Goal: Information Seeking & Learning: Learn about a topic

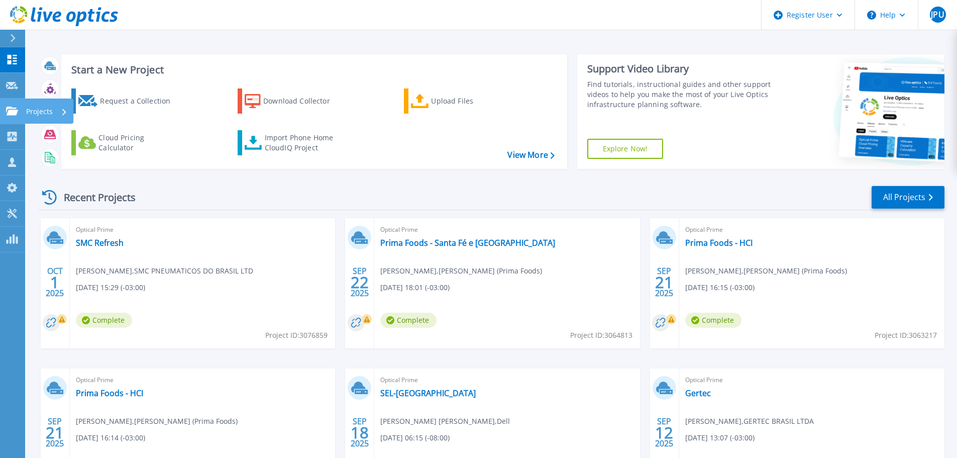
click at [14, 110] on icon at bounding box center [12, 111] width 12 height 9
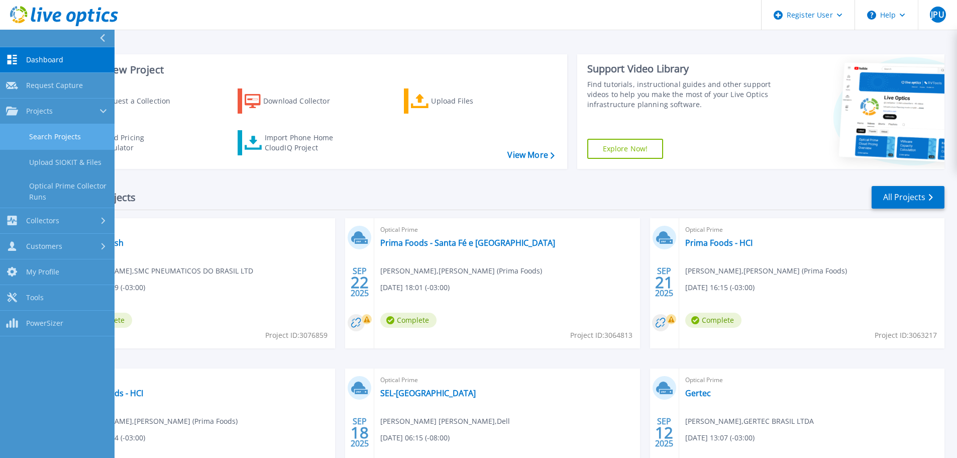
click at [77, 140] on link "Search Projects" at bounding box center [57, 137] width 115 height 26
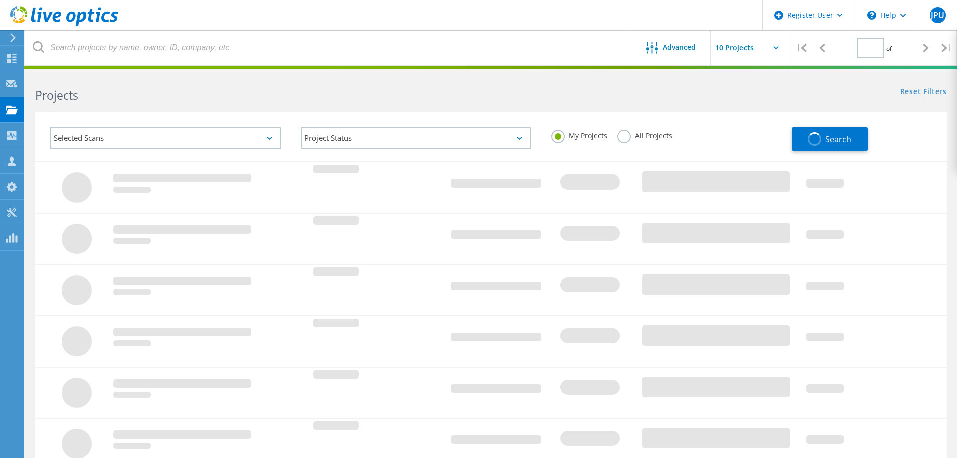
type input "1"
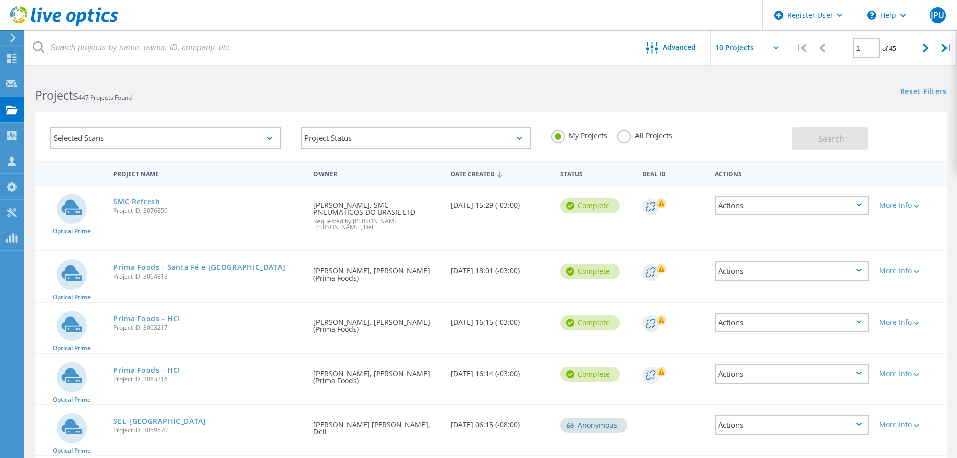
click at [637, 136] on label "All Projects" at bounding box center [644, 135] width 55 height 10
click at [0, 0] on input "All Projects" at bounding box center [0, 0] width 0 height 0
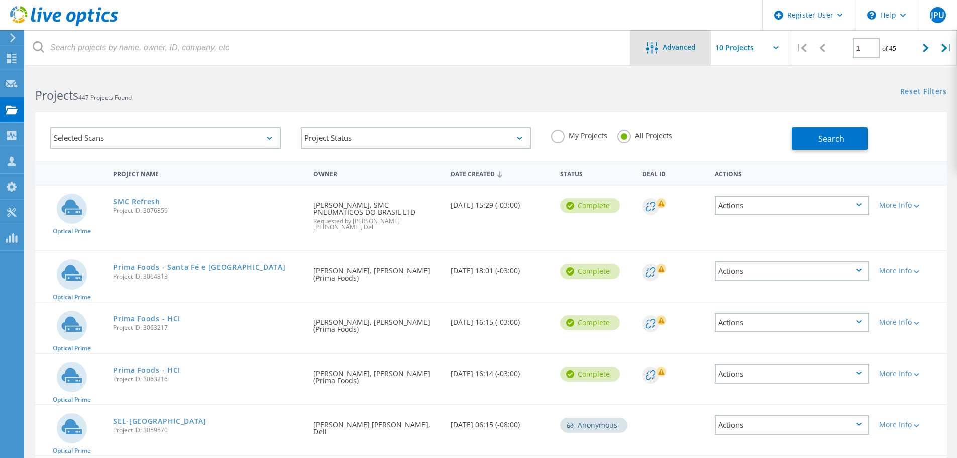
click at [663, 53] on div "Advanced" at bounding box center [671, 48] width 80 height 13
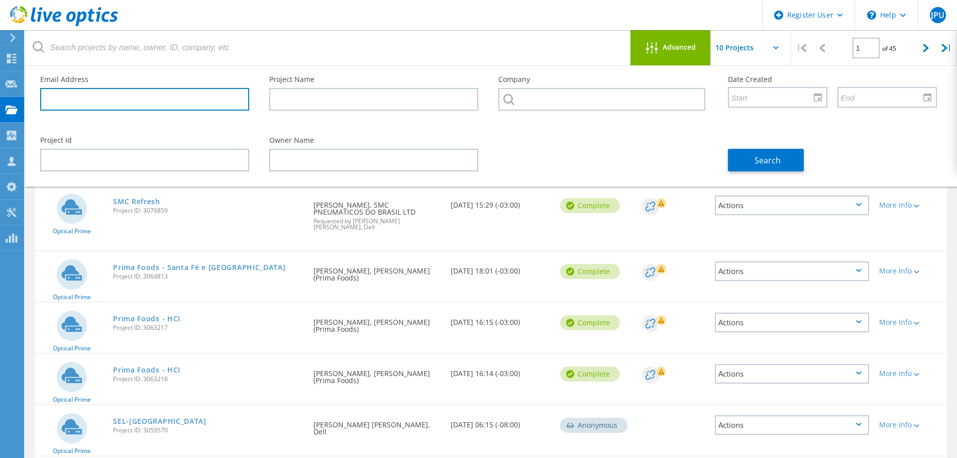
click at [188, 100] on input "text" at bounding box center [144, 99] width 209 height 23
paste input "mauricio.vidotto@a5x.com.br"
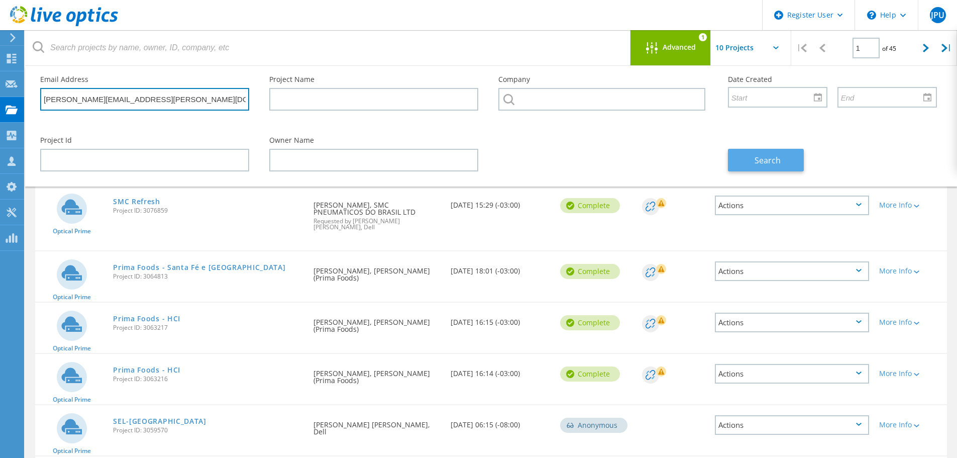
type input "mauricio.vidotto@a5x.com.br"
click at [758, 167] on button "Search" at bounding box center [766, 160] width 76 height 23
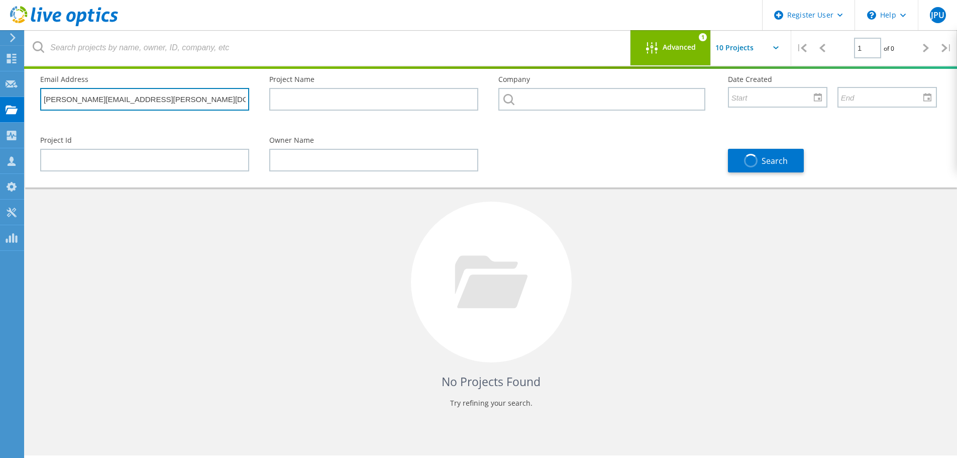
click at [182, 94] on input "mauricio.vidotto@a5x.com.br" at bounding box center [144, 99] width 209 height 23
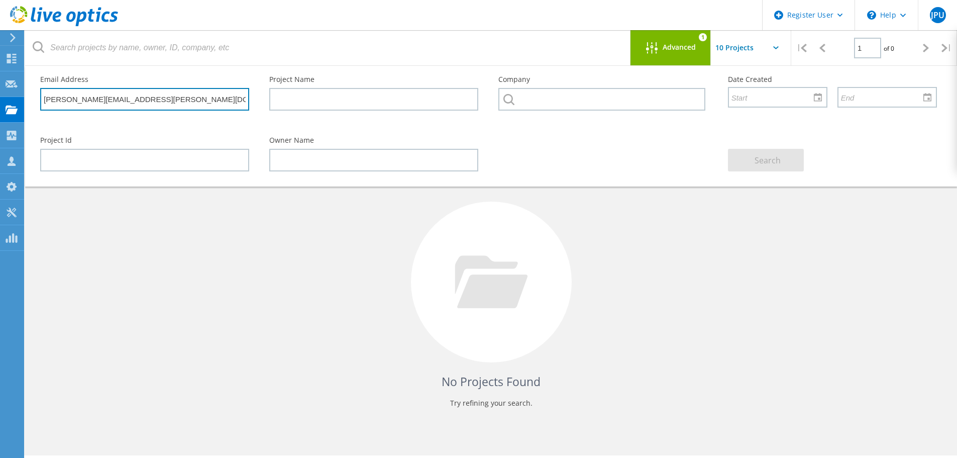
click at [182, 94] on input "mauricio.vidotto@a5x.com.br" at bounding box center [144, 99] width 209 height 23
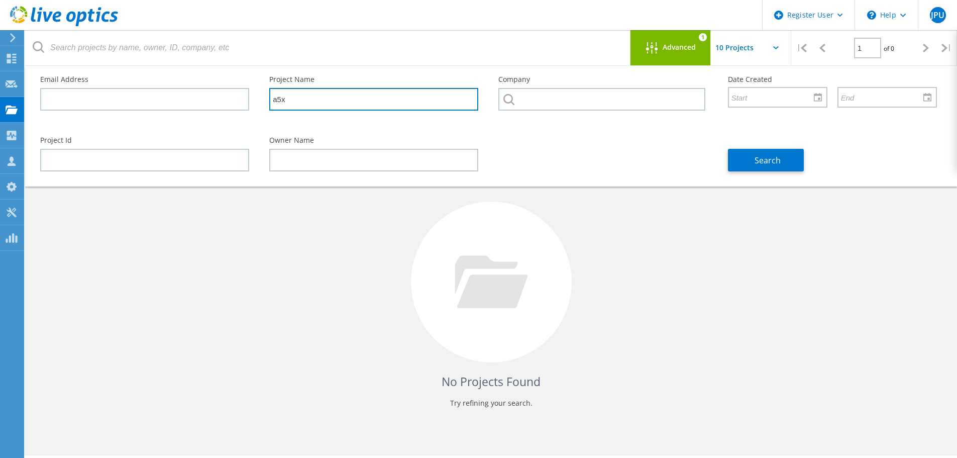
type input "a5x"
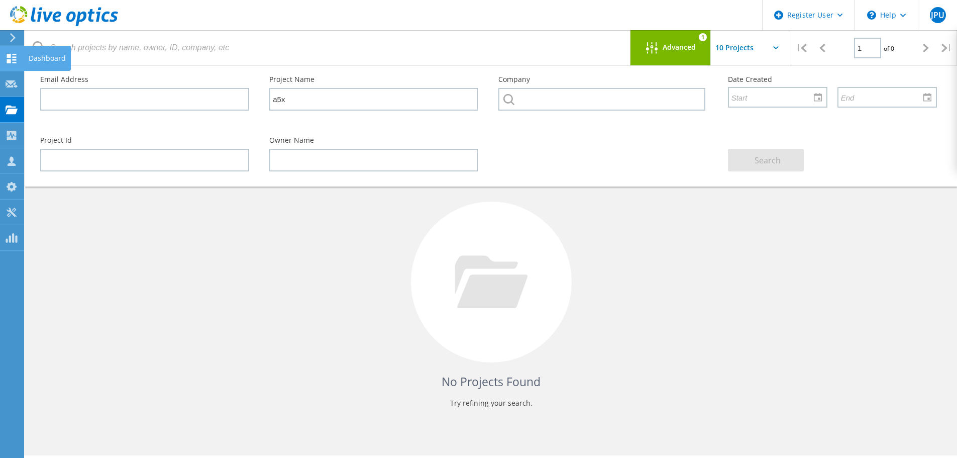
click at [27, 57] on div "Dashboard" at bounding box center [47, 58] width 47 height 25
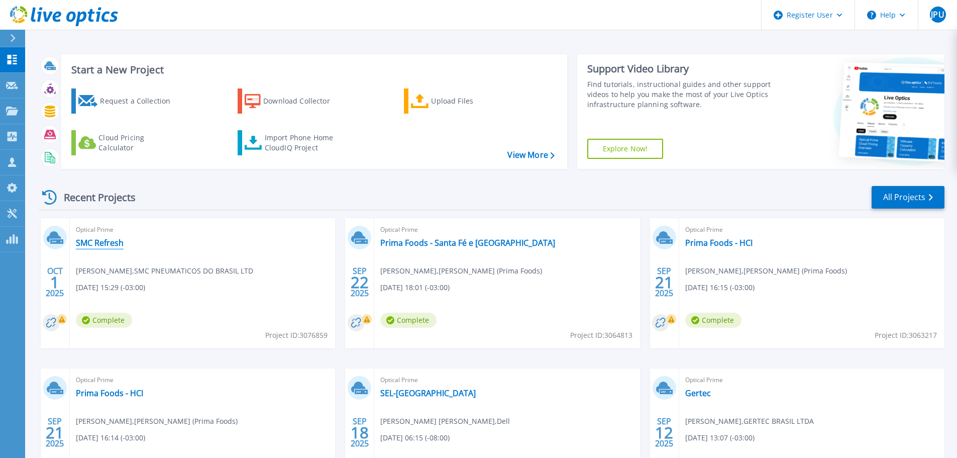
click at [121, 244] on link "SMC Refresh" at bounding box center [100, 243] width 48 height 10
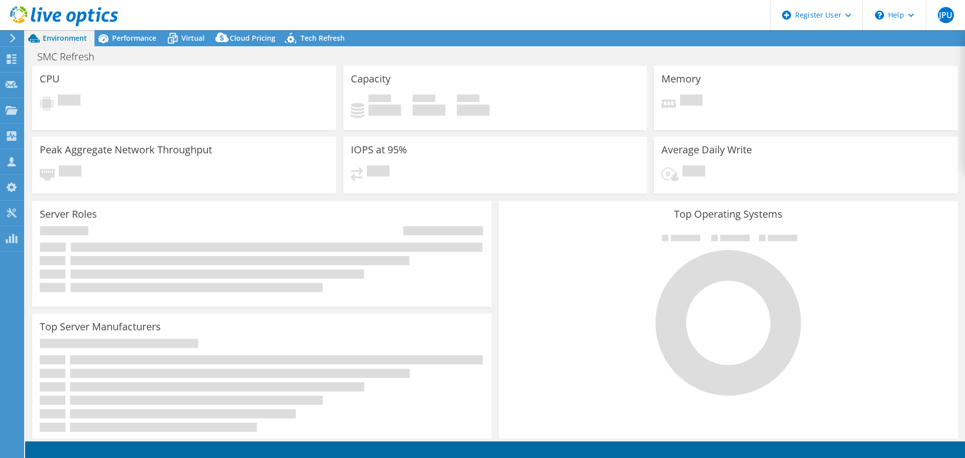
select select "USD"
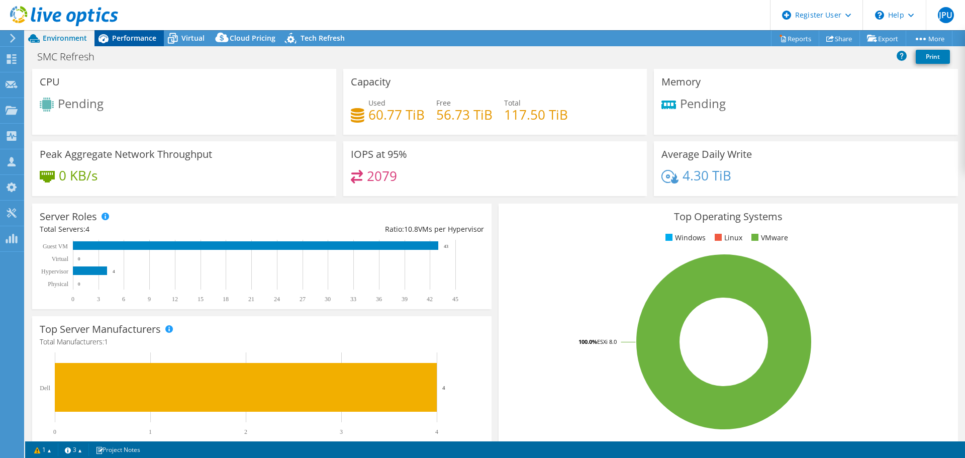
click at [149, 36] on span "Performance" at bounding box center [134, 38] width 44 height 10
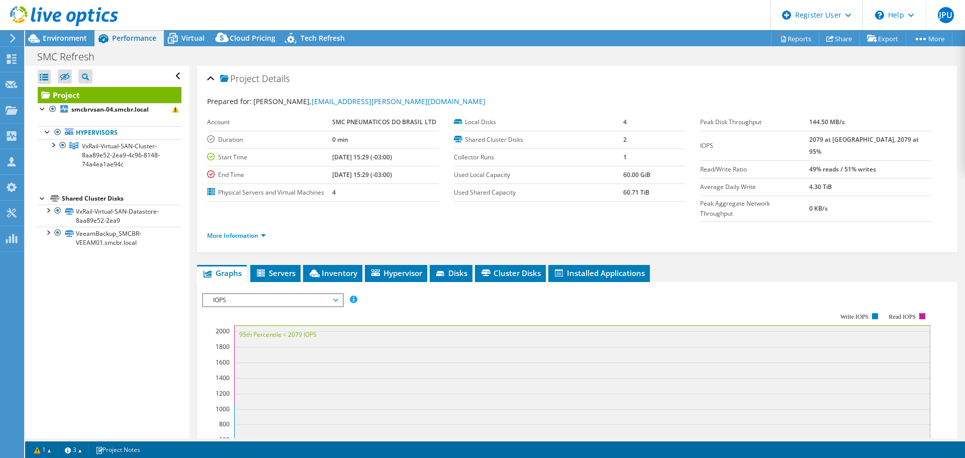
click at [240, 140] on label "Duration" at bounding box center [269, 140] width 125 height 10
click at [431, 177] on td "[DATE] 15:29 (-03:00)" at bounding box center [385, 175] width 107 height 18
drag, startPoint x: 111, startPoint y: 105, endPoint x: 124, endPoint y: 105, distance: 13.1
click at [111, 105] on b "smcbrvsan-04.smcbr.local" at bounding box center [109, 109] width 77 height 9
